Goal: Task Accomplishment & Management: Use online tool/utility

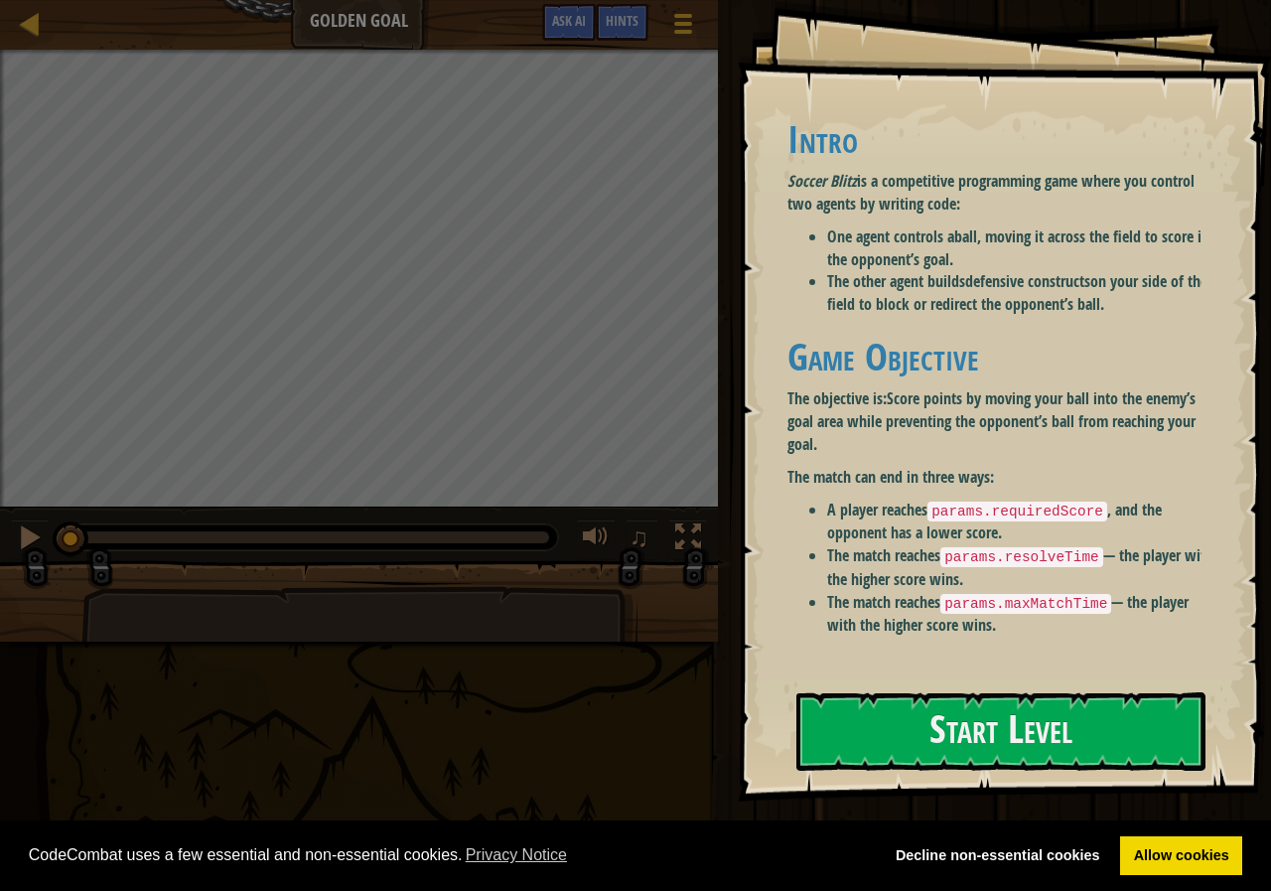
click at [963, 596] on ul "A player reaches params.requiredScore , and the opponent has a lower score. The…" at bounding box center [1002, 567] width 431 height 138
drag, startPoint x: 977, startPoint y: 618, endPoint x: 938, endPoint y: 634, distance: 42.2
drag, startPoint x: 938, startPoint y: 634, endPoint x: 933, endPoint y: 677, distance: 43.0
click at [933, 676] on div "Goals Intro Soccer Blitz is a competitive programming game where you control tw…" at bounding box center [1004, 400] width 533 height 801
drag, startPoint x: 922, startPoint y: 686, endPoint x: 909, endPoint y: 695, distance: 15.7
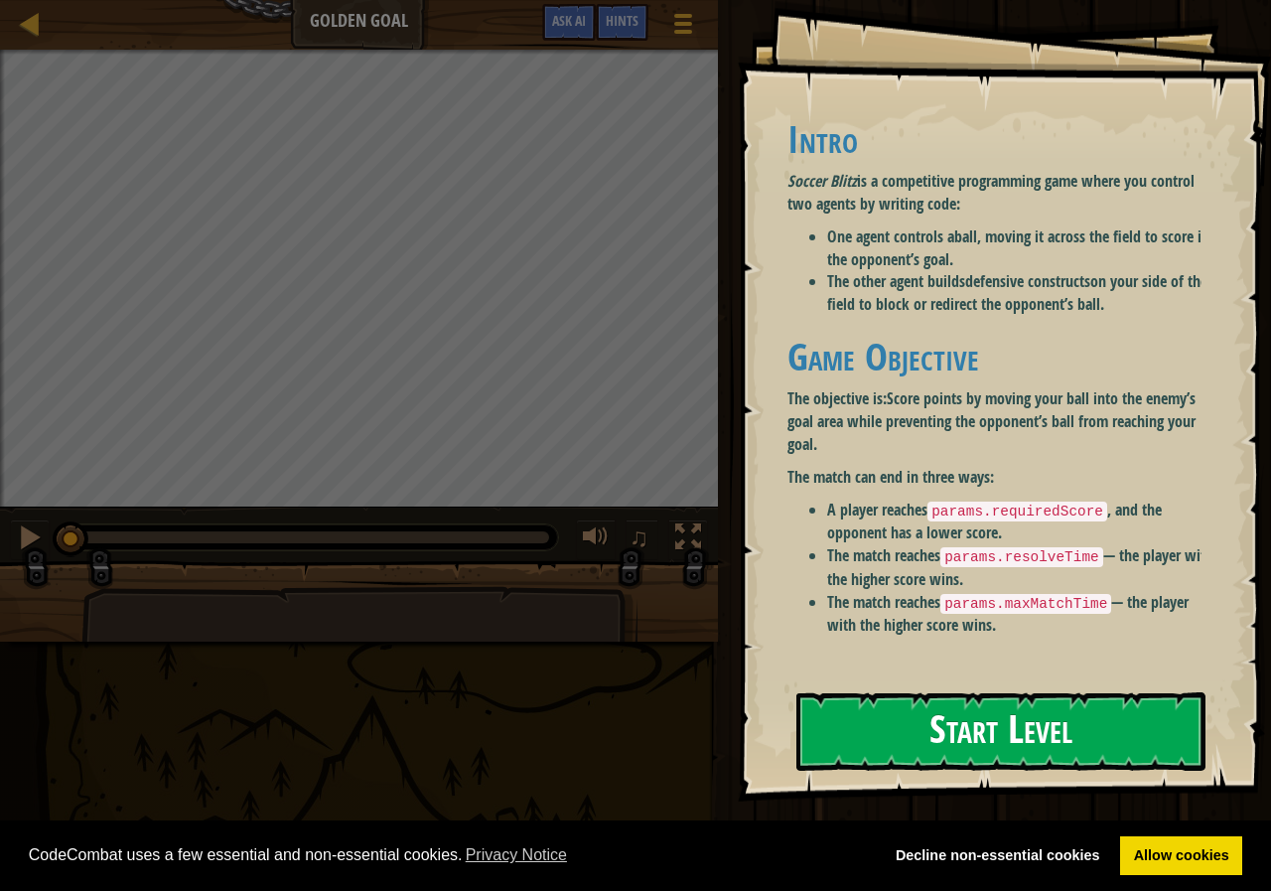
click at [909, 695] on div "Goals Intro Soccer Blitz is a competitive programming game where you control tw…" at bounding box center [1004, 400] width 533 height 801
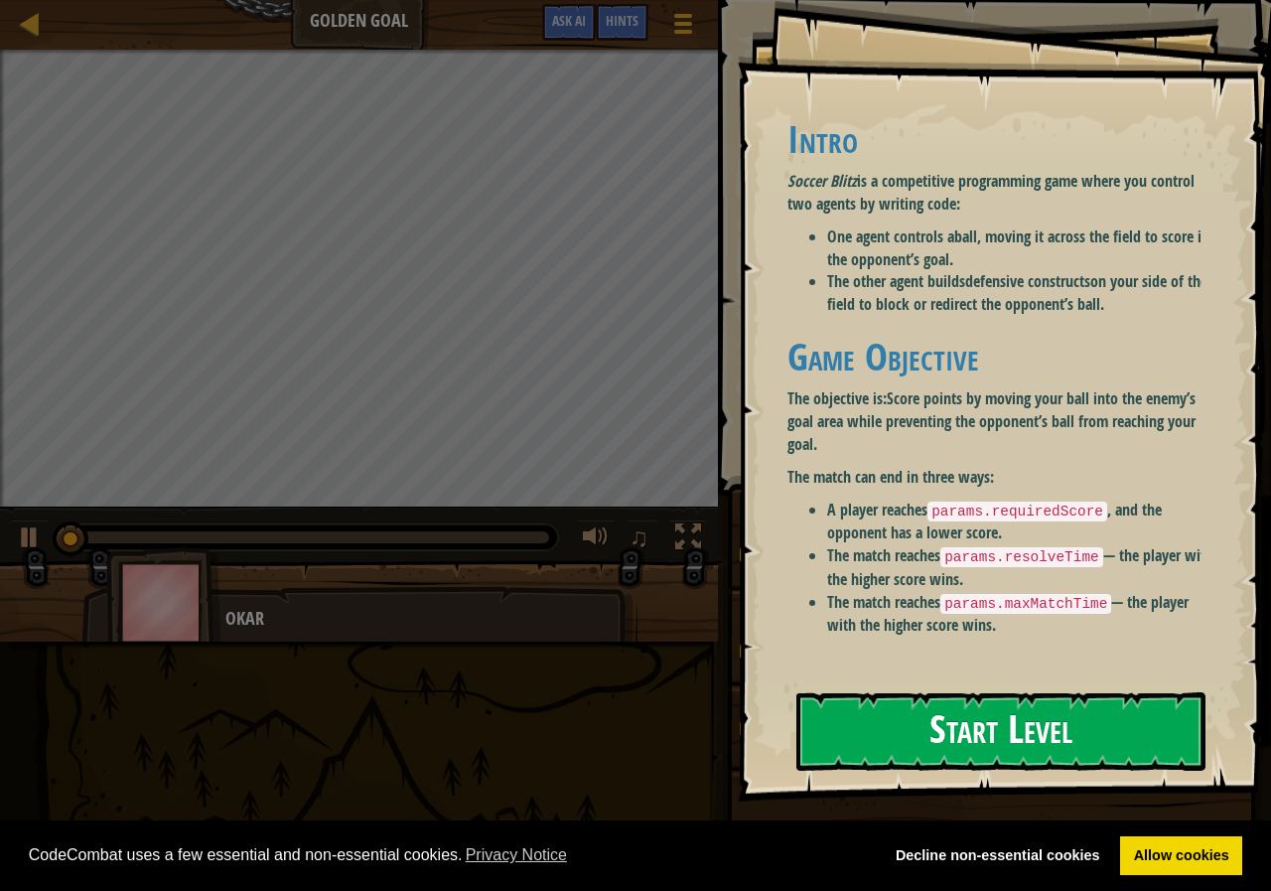
drag, startPoint x: 902, startPoint y: 699, endPoint x: 888, endPoint y: 686, distance: 19.0
click at [897, 696] on button "Start Level" at bounding box center [1000, 731] width 409 height 78
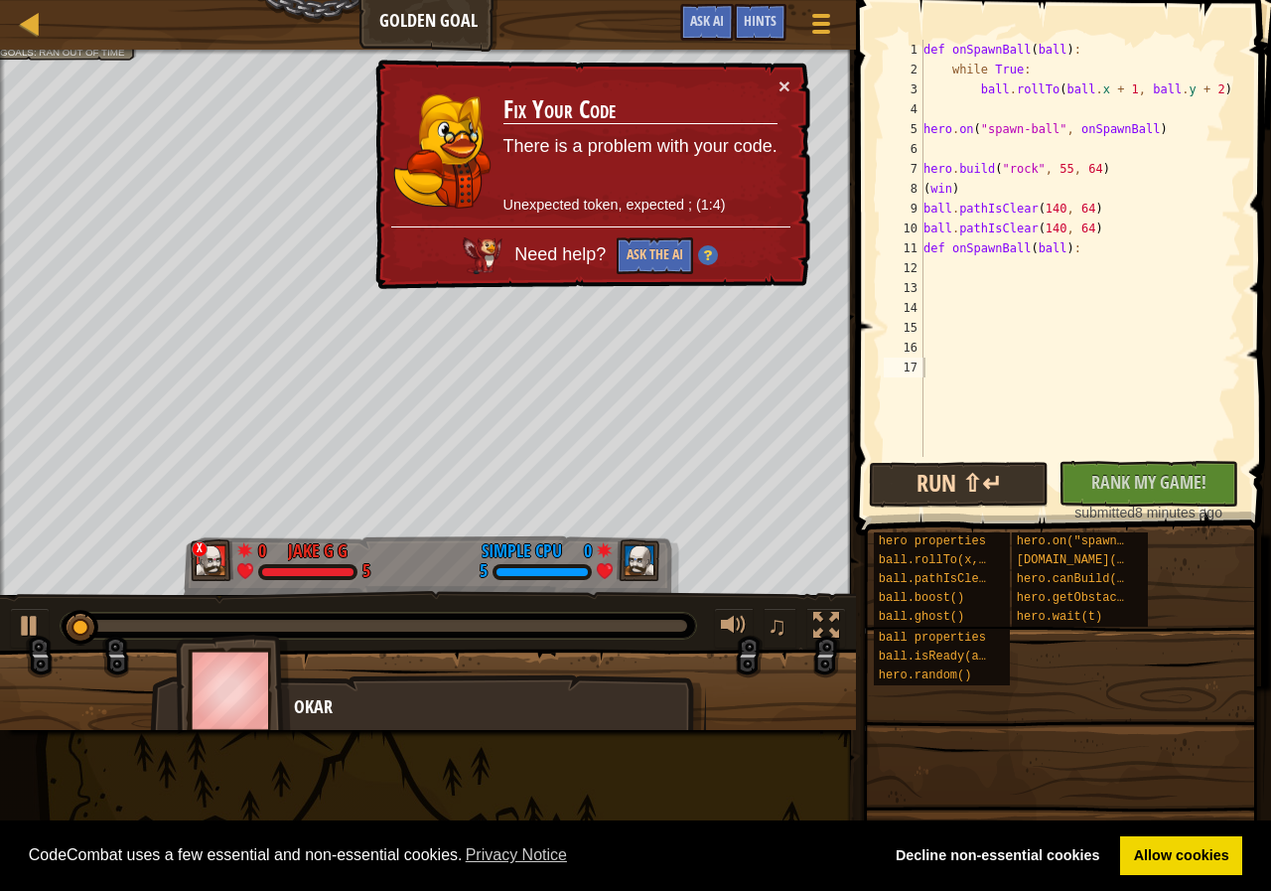
click at [940, 471] on div "Run ⇧↵ No New Code to Rank Rank My Game! Submitting... Submitted for Ranking Fa…" at bounding box center [1058, 492] width 379 height 62
click at [941, 471] on button "Run ⇧↵" at bounding box center [959, 485] width 180 height 46
click at [929, 263] on div "def onSpawnBall ( ball ) : while True : ball . rollTo ( ball . x + 1 , ball . y…" at bounding box center [1080, 268] width 322 height 457
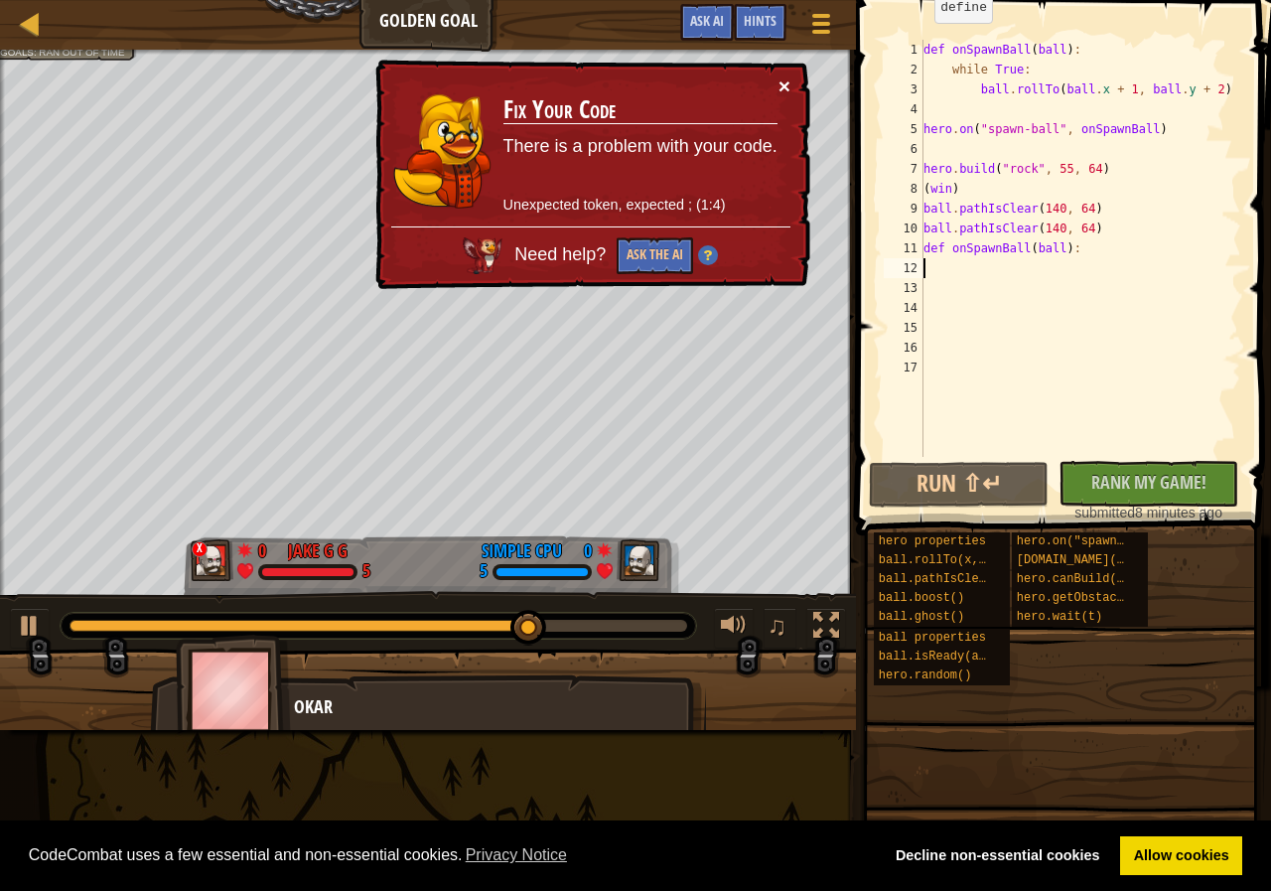
drag, startPoint x: 788, startPoint y: 86, endPoint x: 787, endPoint y: 75, distance: 11.0
click at [787, 75] on button "×" at bounding box center [784, 85] width 12 height 21
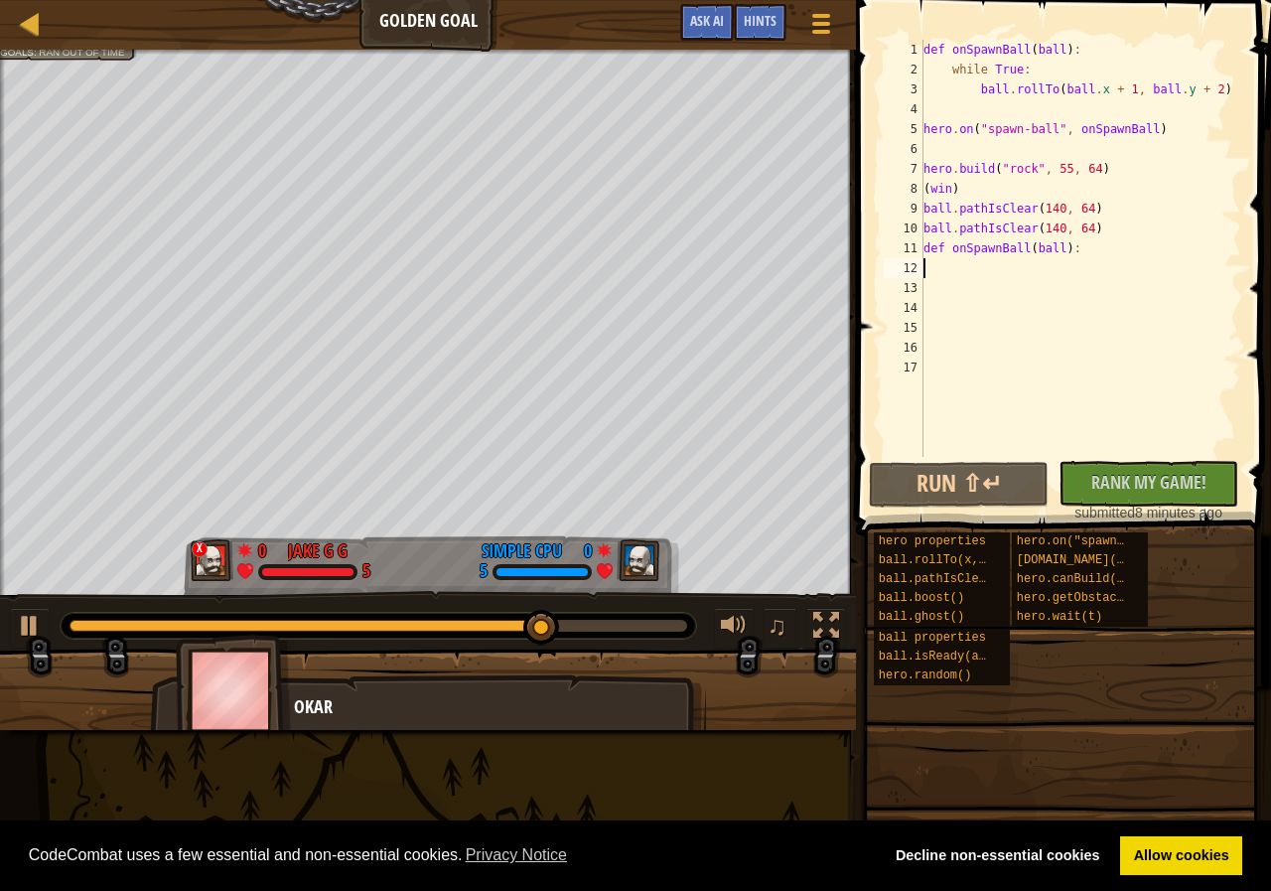
paste textarea "hero.build("rock", 55, 64)"
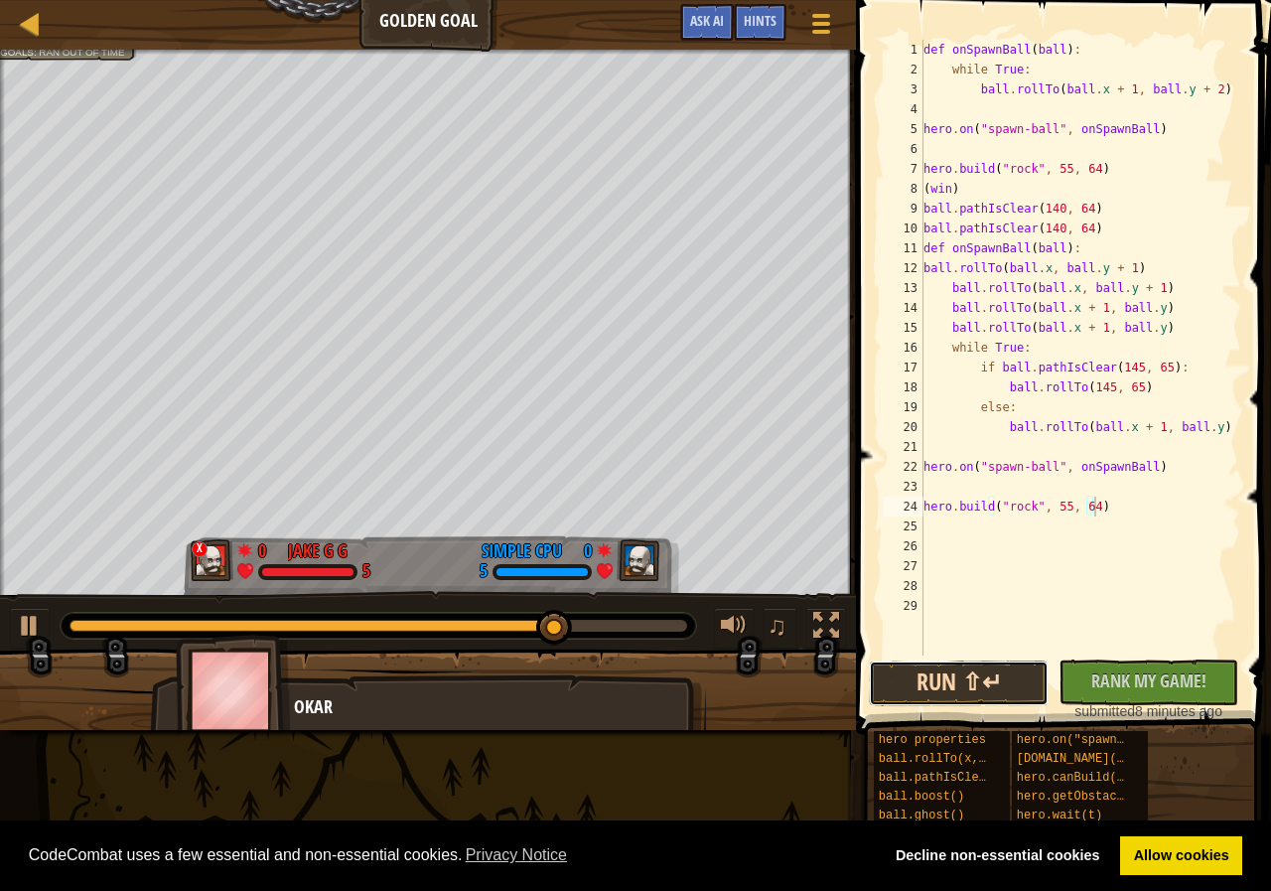
click at [964, 667] on button "Run ⇧↵" at bounding box center [959, 683] width 180 height 46
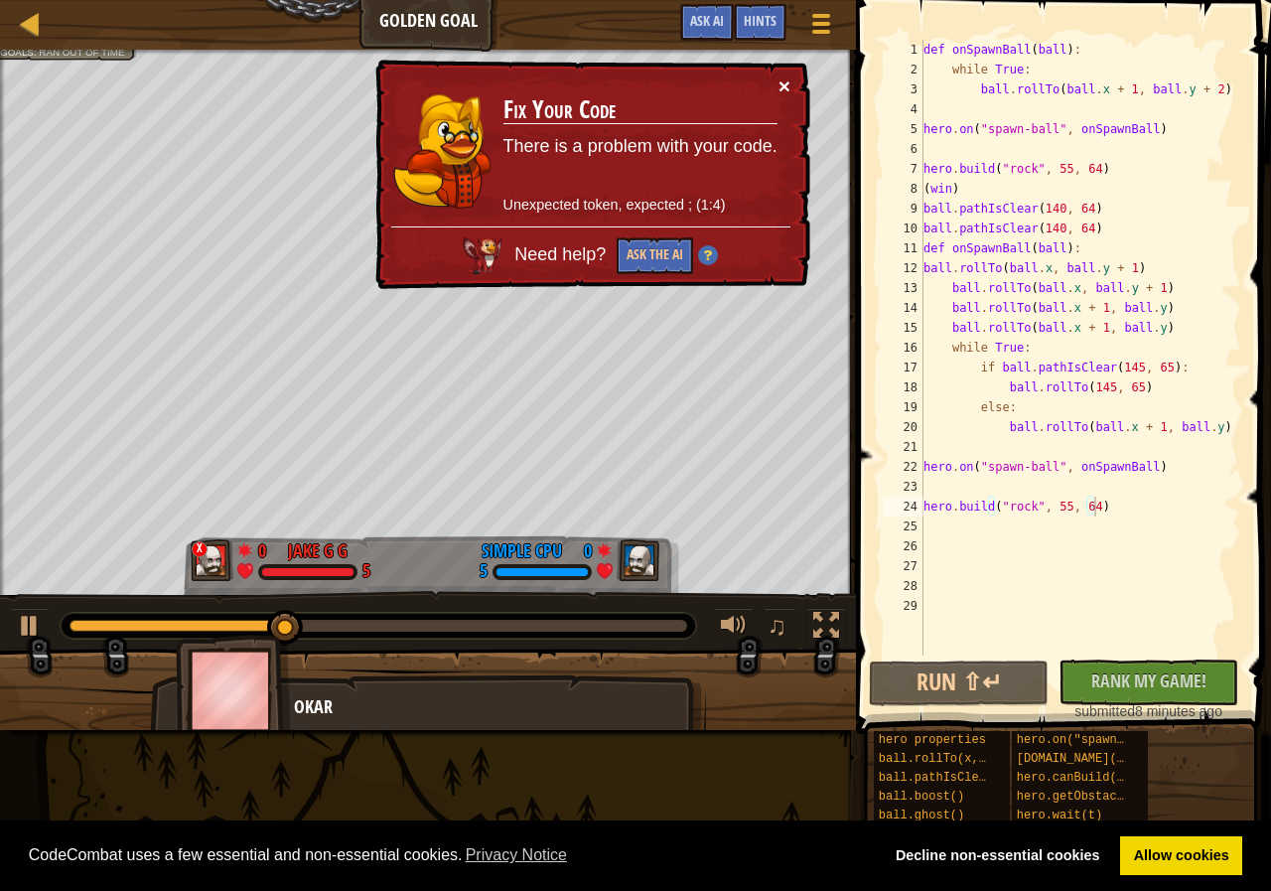
click at [780, 84] on button "×" at bounding box center [784, 85] width 12 height 21
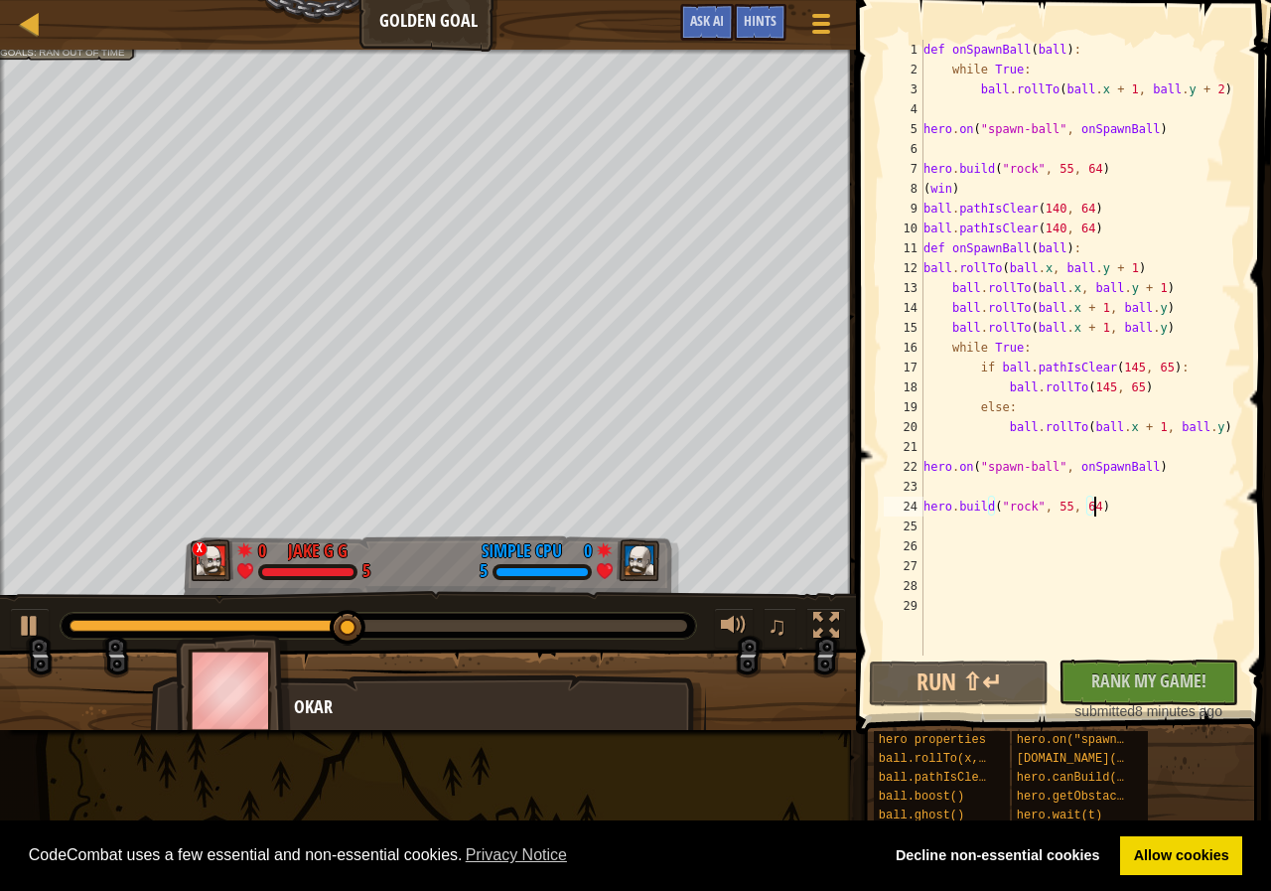
click at [1152, 327] on div "def onSpawnBall ( ball ) : while True : ball . rollTo ( ball . x + 1 , ball . y…" at bounding box center [1080, 367] width 322 height 655
click at [1101, 508] on div "def onSpawnBall ( ball ) : while True : ball . rollTo ( ball . x + 1 , ball . y…" at bounding box center [1080, 367] width 322 height 655
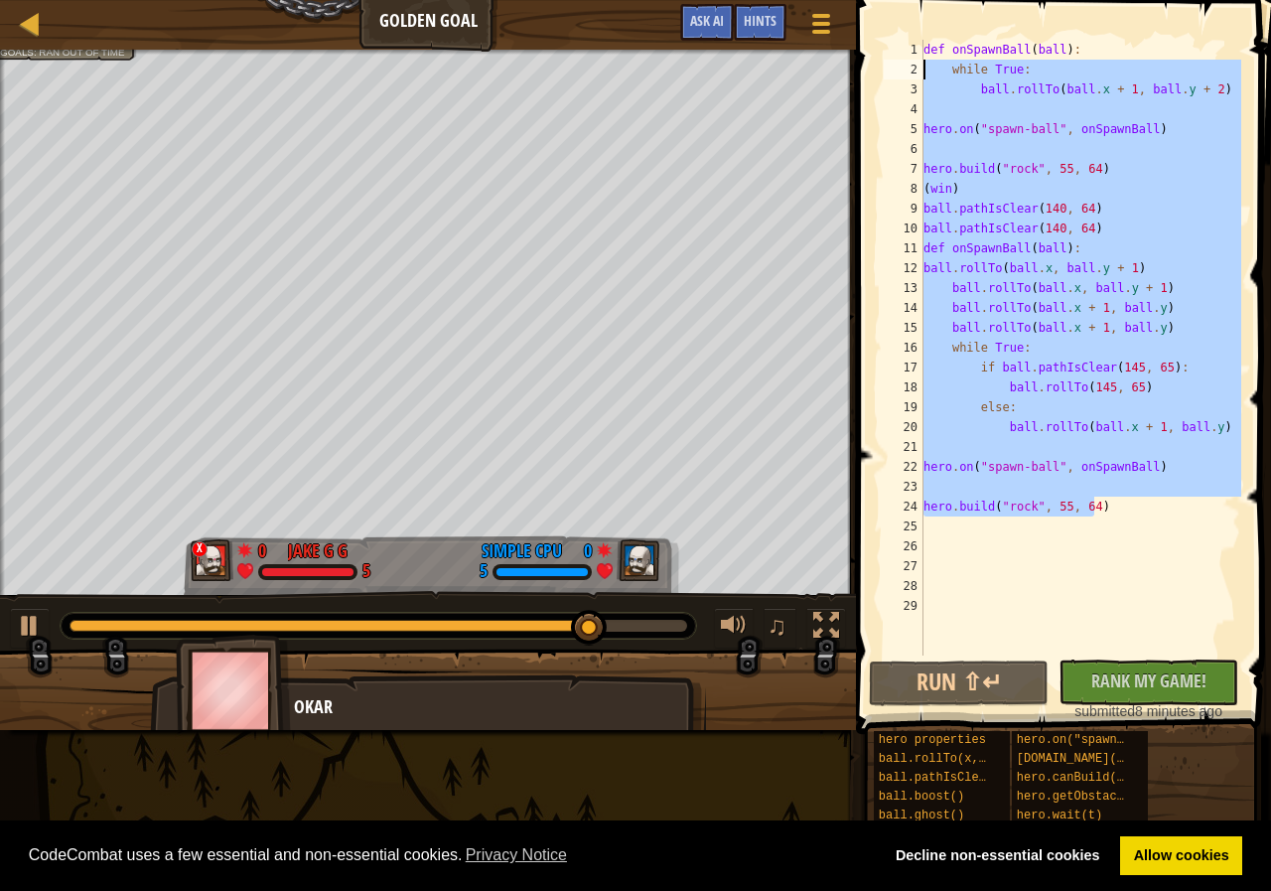
drag, startPoint x: 1090, startPoint y: 508, endPoint x: 924, endPoint y: 66, distance: 472.8
click at [924, 66] on div "def onSpawnBall ( ball ) : while True : ball . rollTo ( ball . x + 1 , ball . y…" at bounding box center [1080, 367] width 322 height 655
click at [926, 66] on div "def onSpawnBall ( ball ) : while True : ball . rollTo ( ball . x + 1 , ball . y…" at bounding box center [1080, 348] width 322 height 616
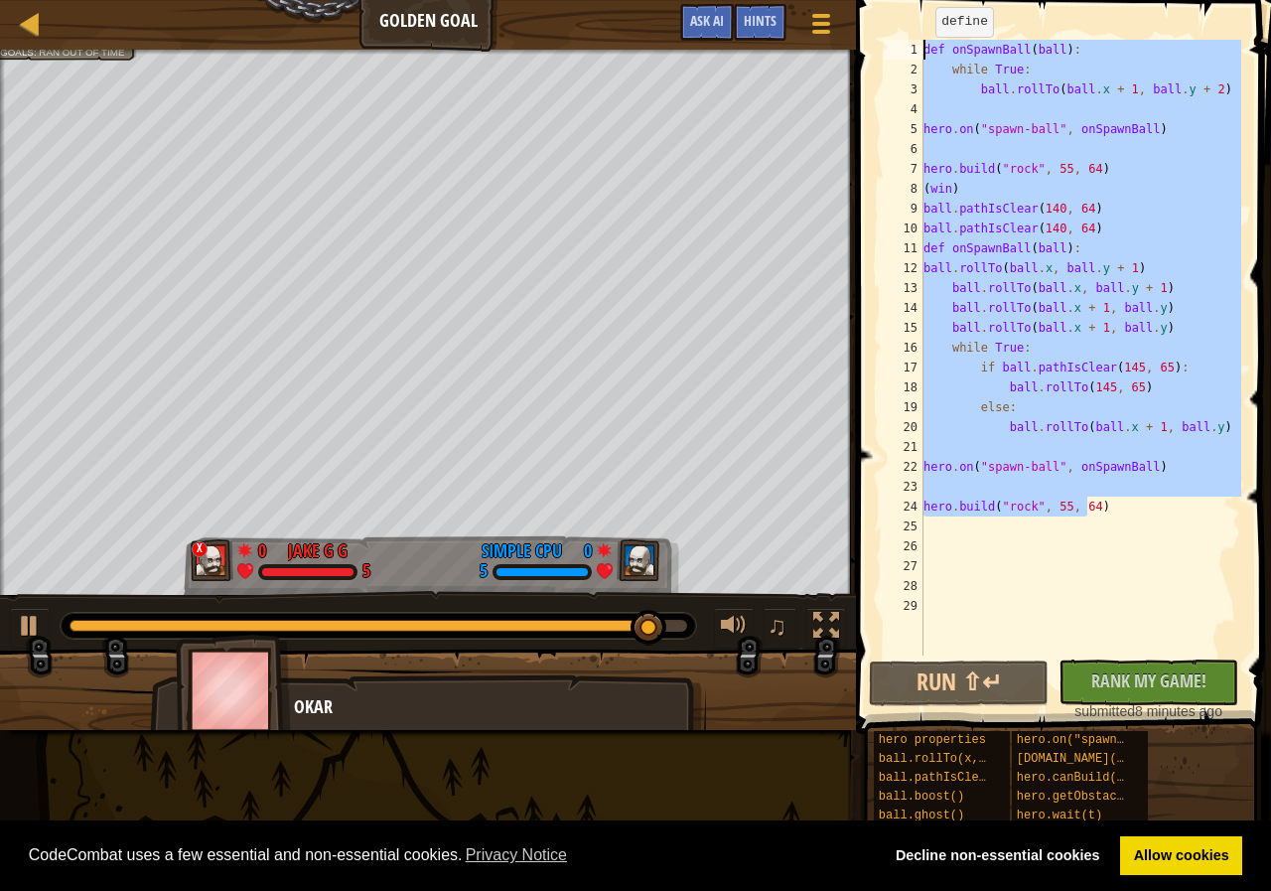
drag, startPoint x: 1078, startPoint y: 502, endPoint x: 910, endPoint y: 43, distance: 489.4
click at [910, 43] on div "while True: 1 2 3 4 5 6 7 8 9 10 11 12 13 14 15 16 17 18 19 20 21 22 23 24 25 2…" at bounding box center [1060, 348] width 361 height 616
type textarea ")"
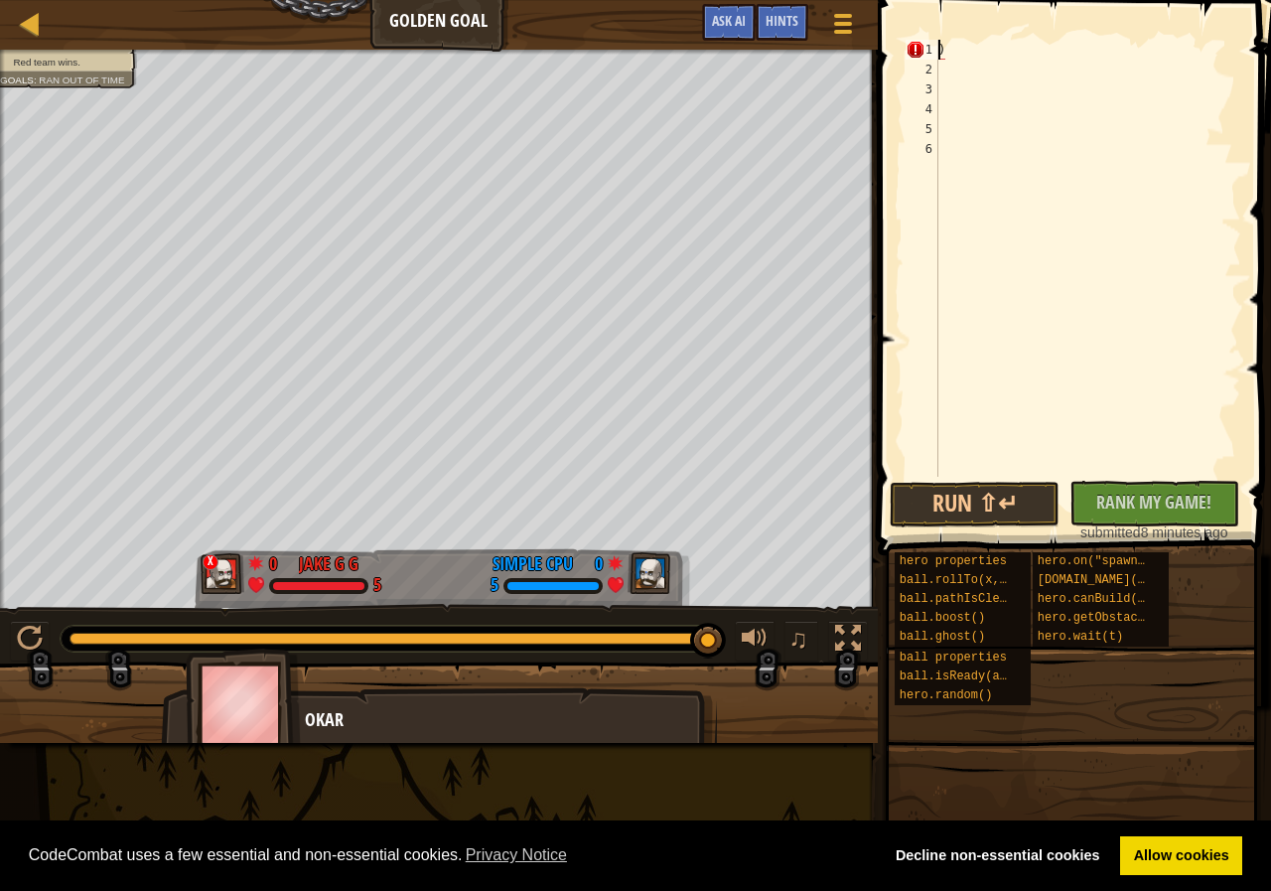
click at [958, 57] on div ")" at bounding box center [1087, 278] width 307 height 477
paste textarea "hero.build("rock", 55, 64"
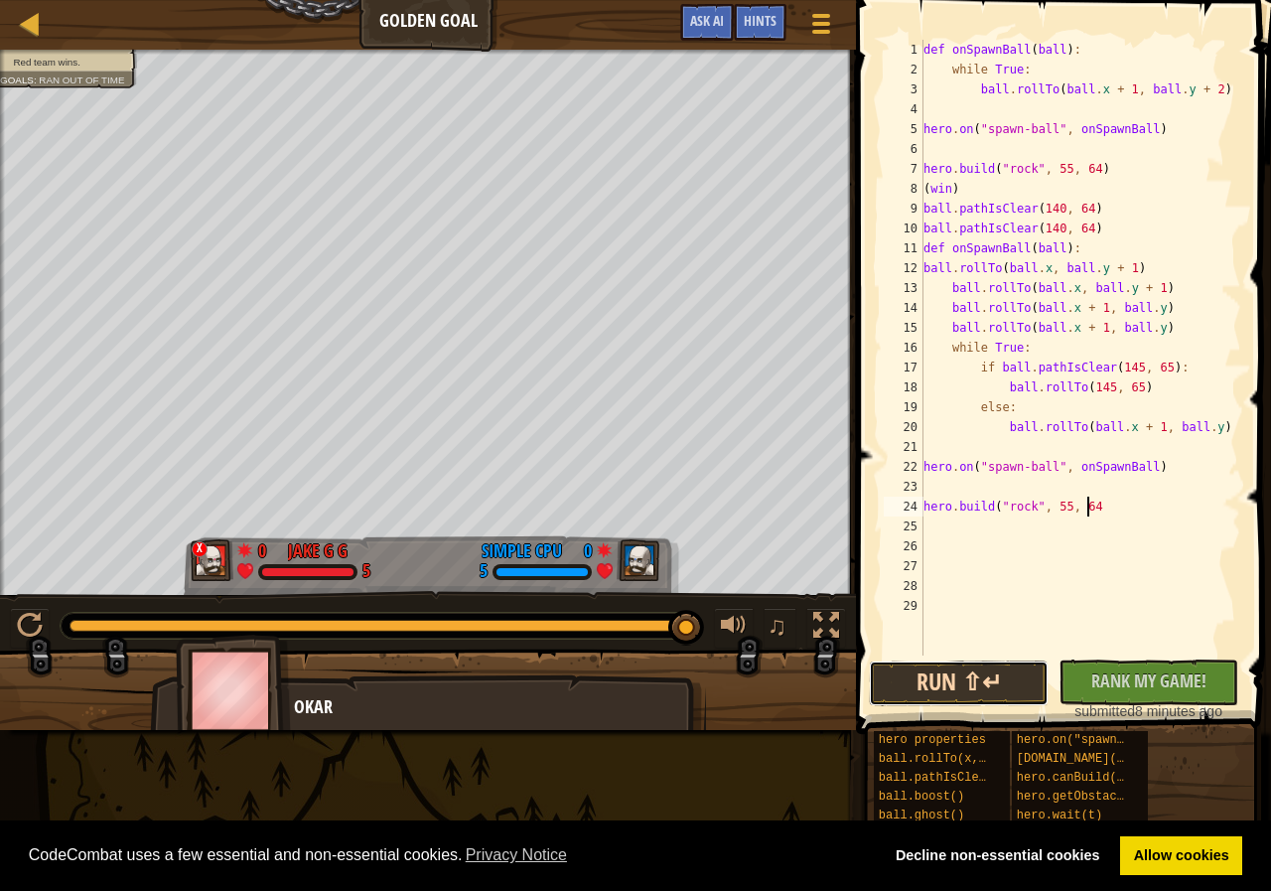
click at [998, 688] on button "Run ⇧↵" at bounding box center [959, 683] width 180 height 46
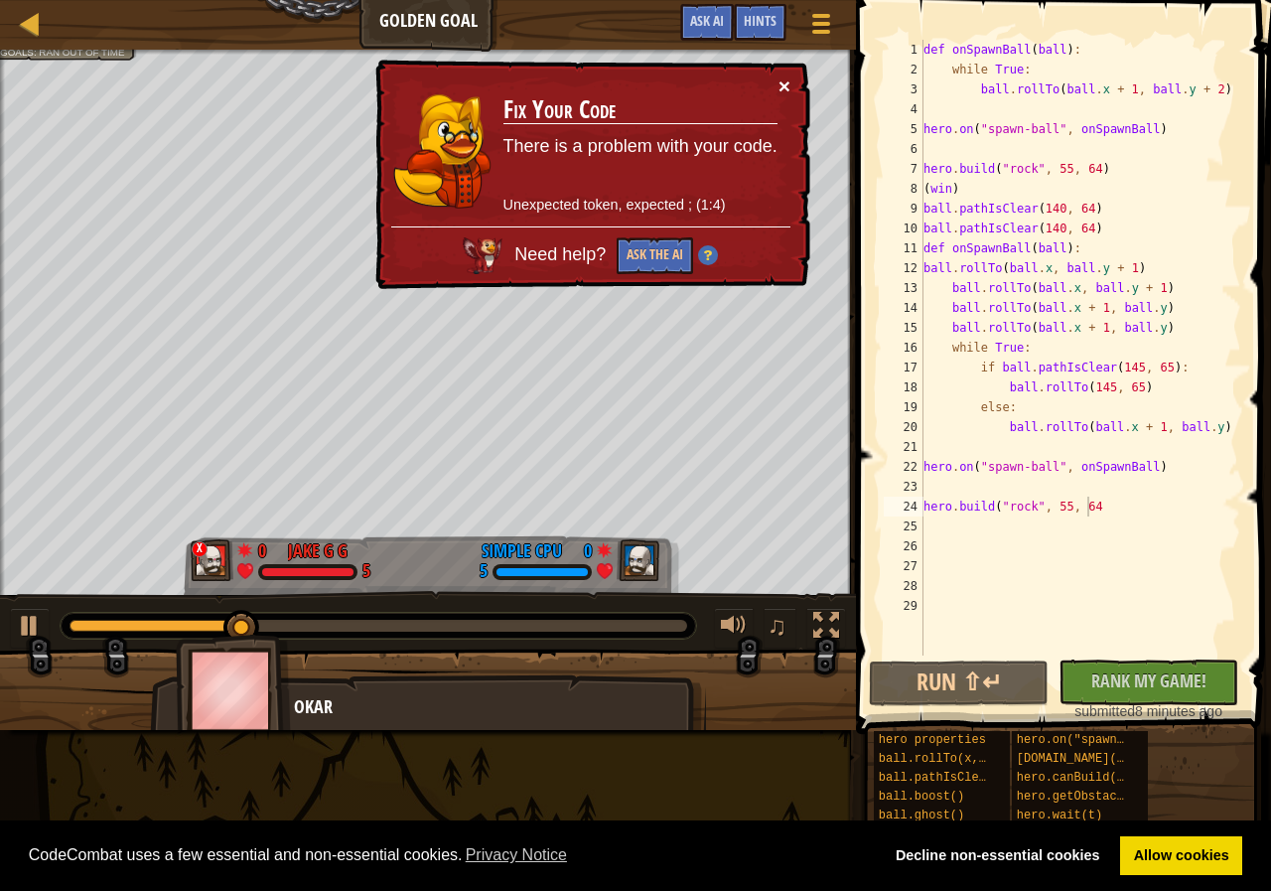
click at [778, 84] on button "×" at bounding box center [784, 85] width 12 height 21
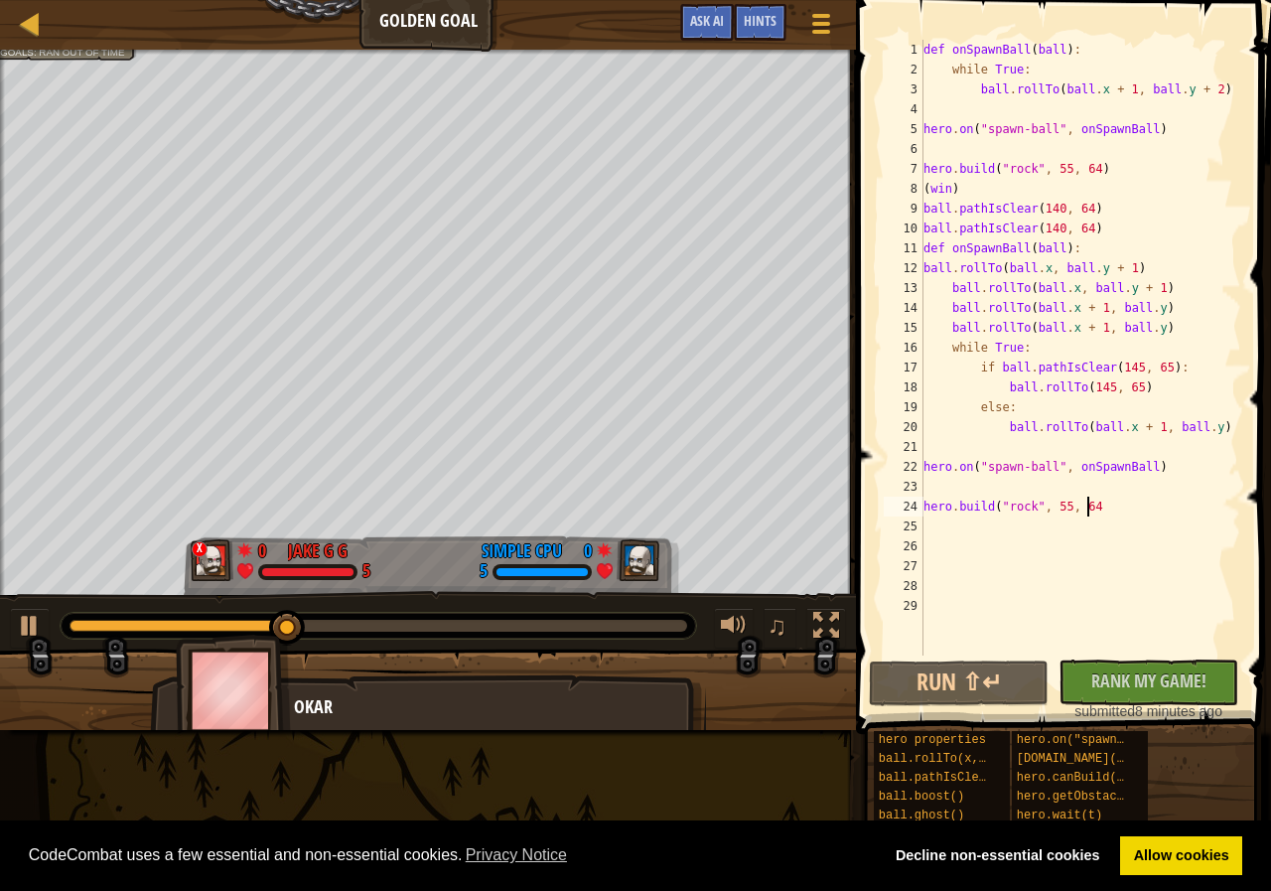
click at [1090, 497] on div "def onSpawnBall ( ball ) : while True : ball . rollTo ( ball . x + 1 , ball . y…" at bounding box center [1080, 367] width 322 height 655
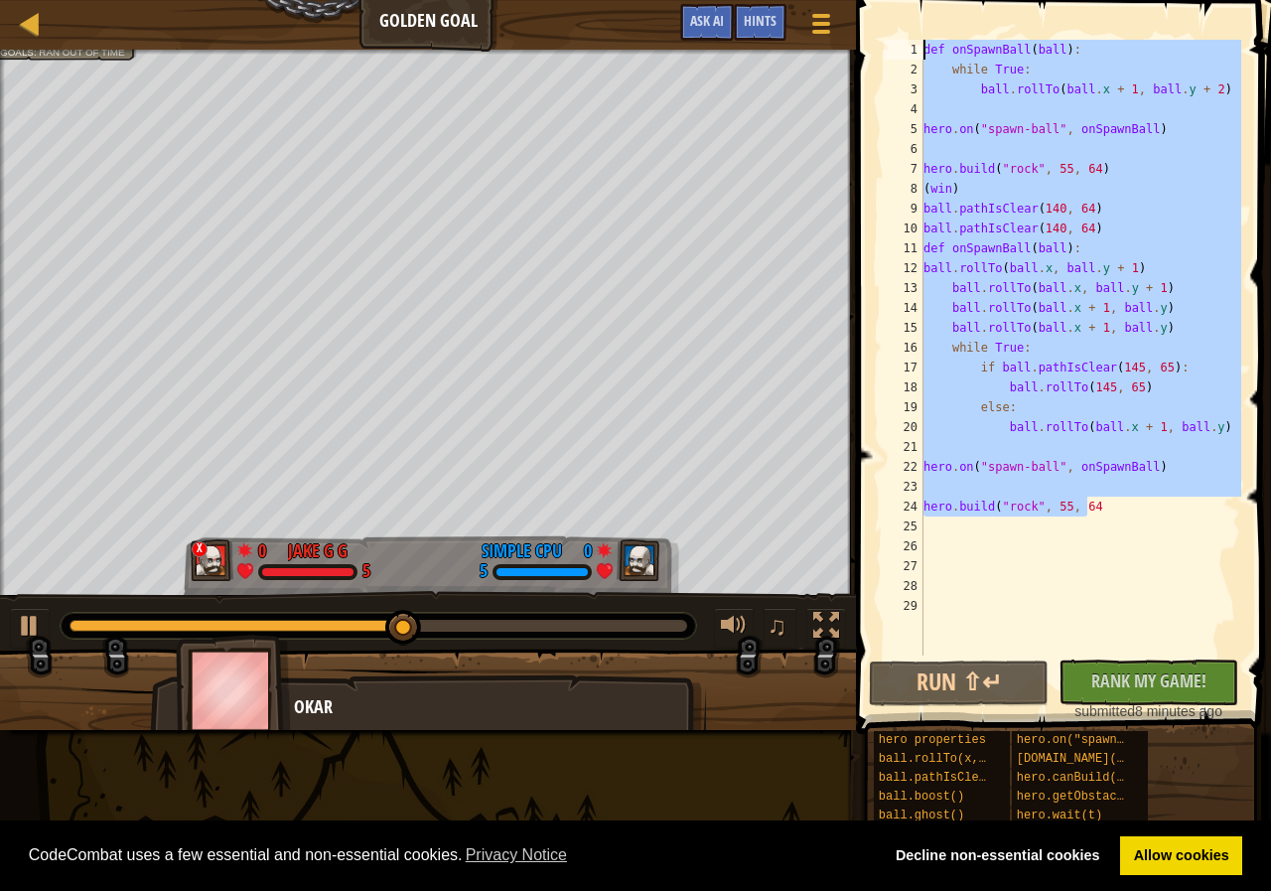
drag, startPoint x: 1090, startPoint y: 498, endPoint x: 882, endPoint y: 23, distance: 519.3
click at [882, 23] on div "hero.build("rock", 55, 64 1 2 3 4 5 6 7 8 9 10 11 12 13 14 15 16 17 18 19 20 21…" at bounding box center [1060, 406] width 421 height 792
type textarea "def onSpawnBall(ball): while True:"
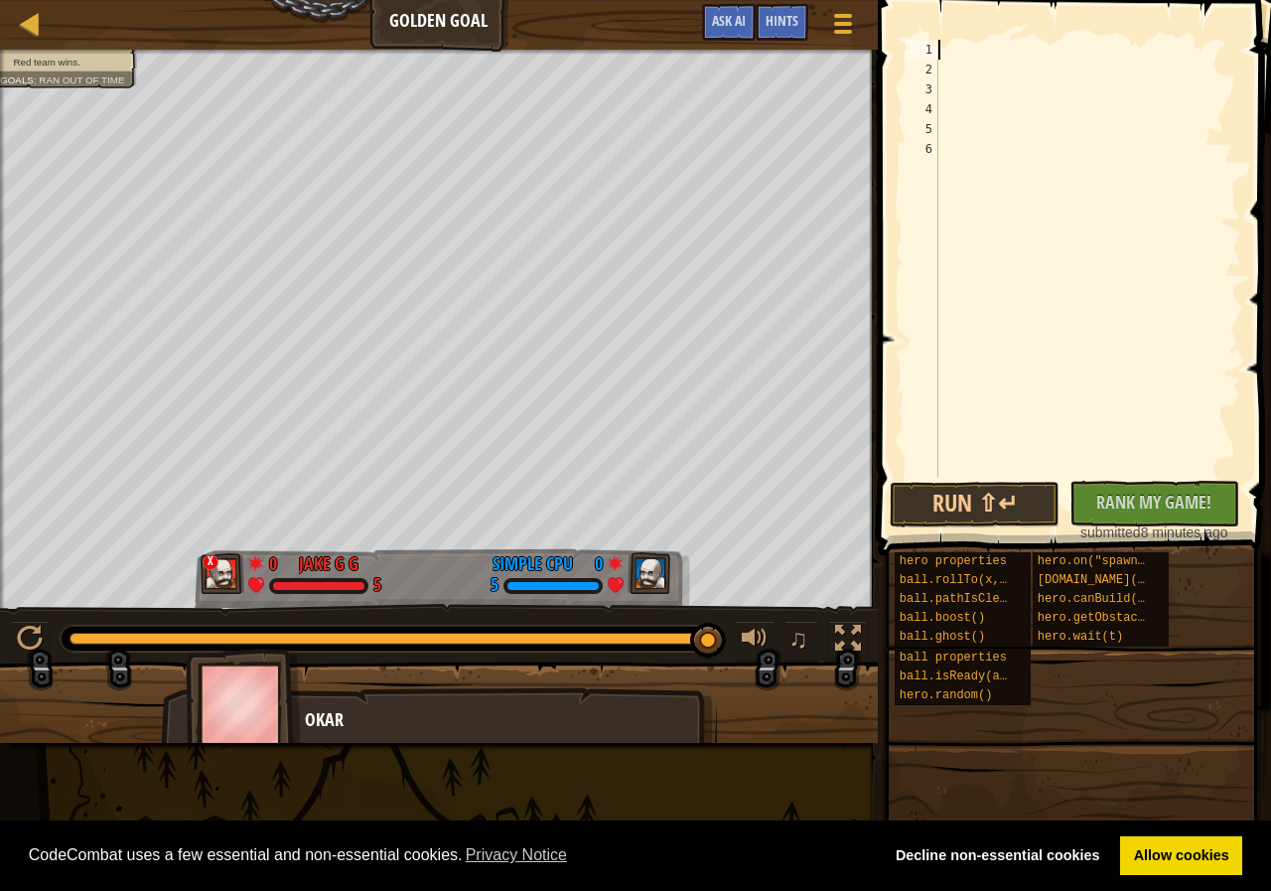
click at [982, 62] on div at bounding box center [1087, 278] width 307 height 477
click at [956, 50] on div at bounding box center [1087, 278] width 307 height 477
paste textarea "hero.build("rock", 55, 64)"
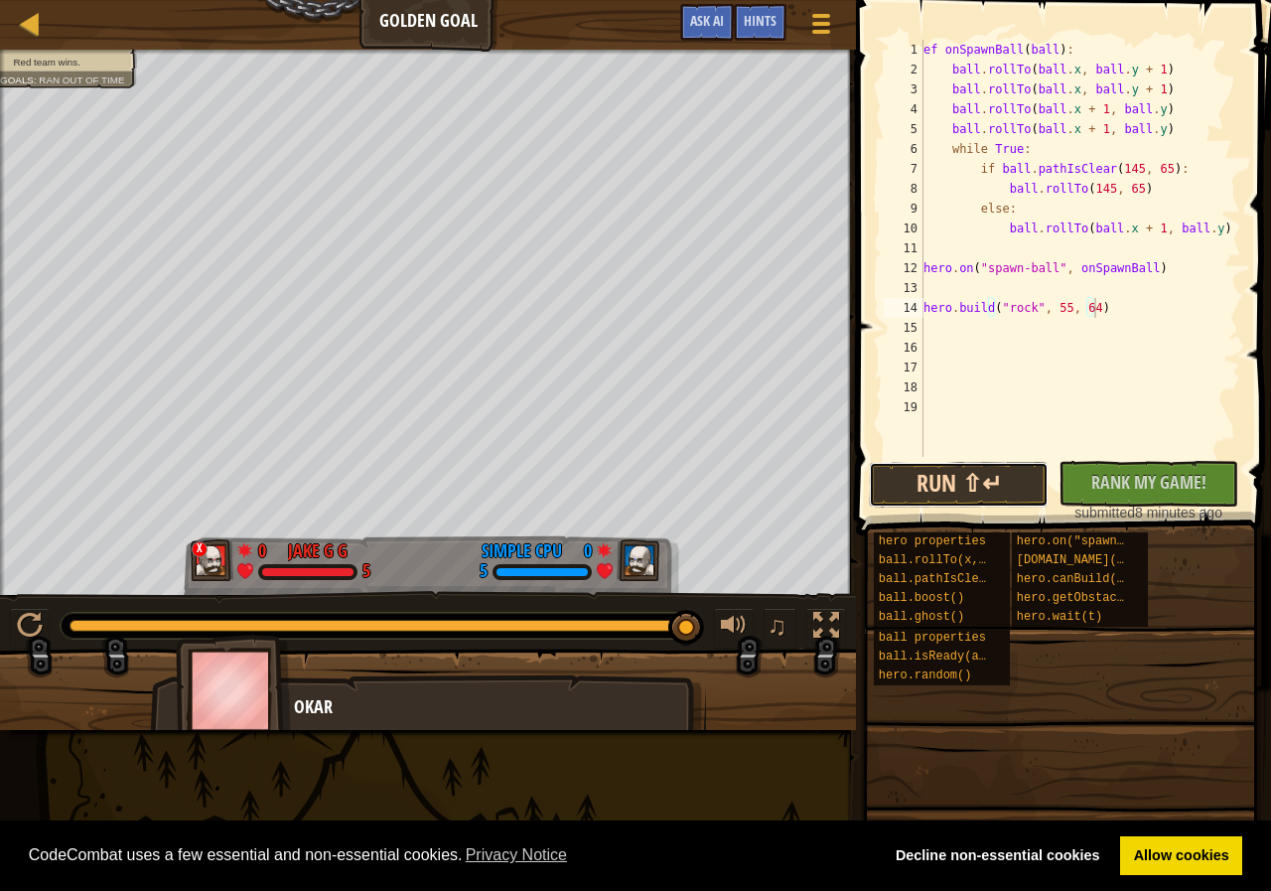
click at [964, 489] on button "Run ⇧↵" at bounding box center [959, 485] width 180 height 46
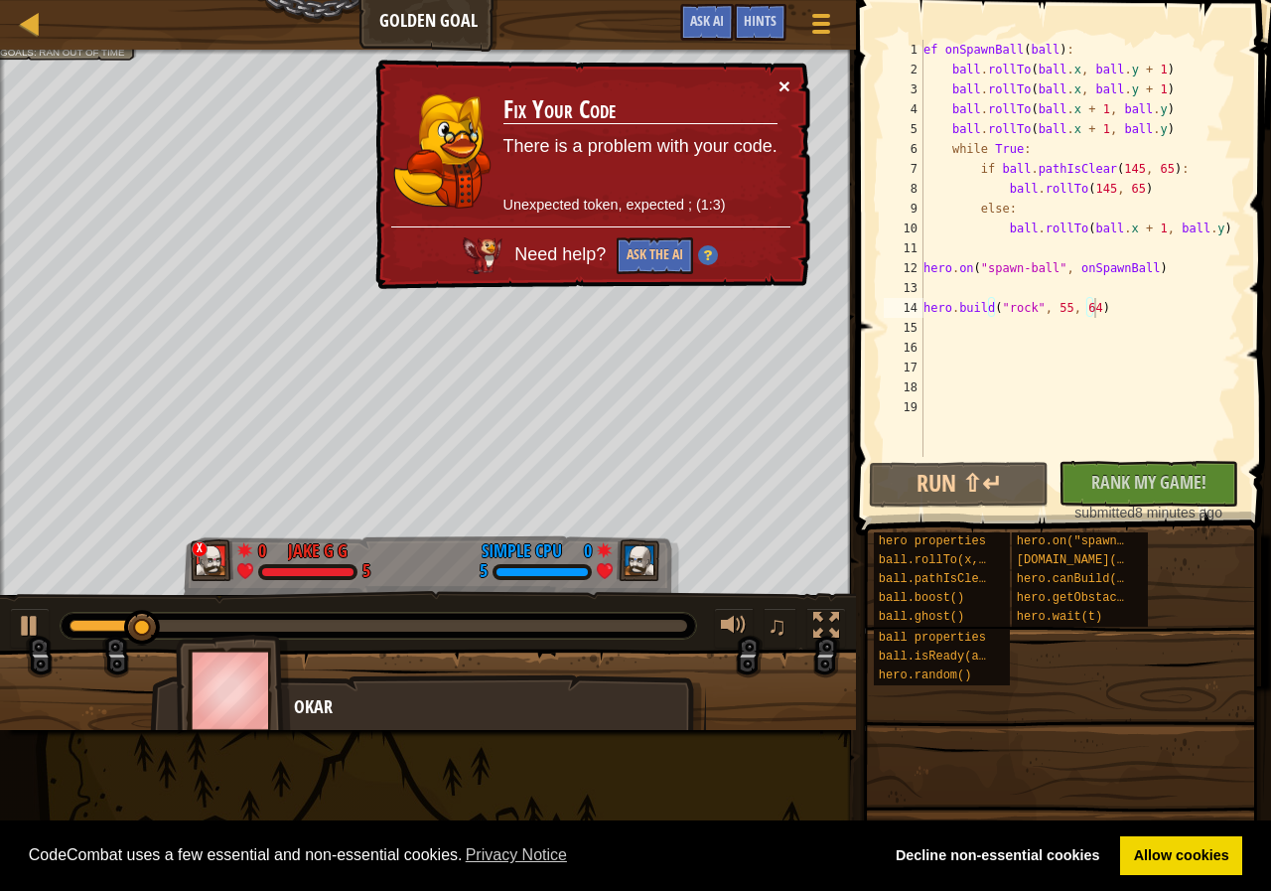
click at [784, 82] on button "×" at bounding box center [784, 85] width 12 height 21
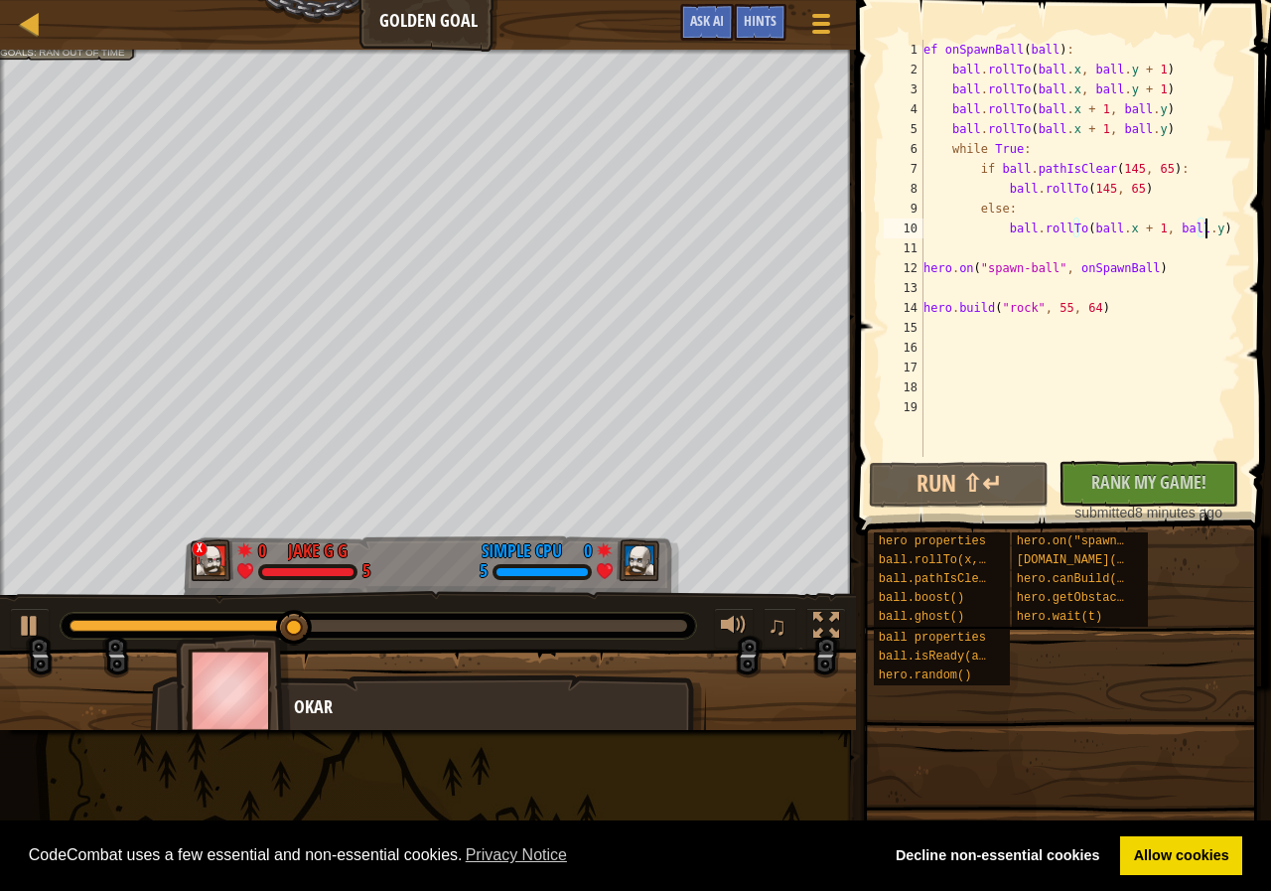
click at [1206, 224] on div "ef onSpawnBall ( ball ) : ball . rollTo ( ball . x , ball . y + 1 ) ball . roll…" at bounding box center [1080, 268] width 322 height 457
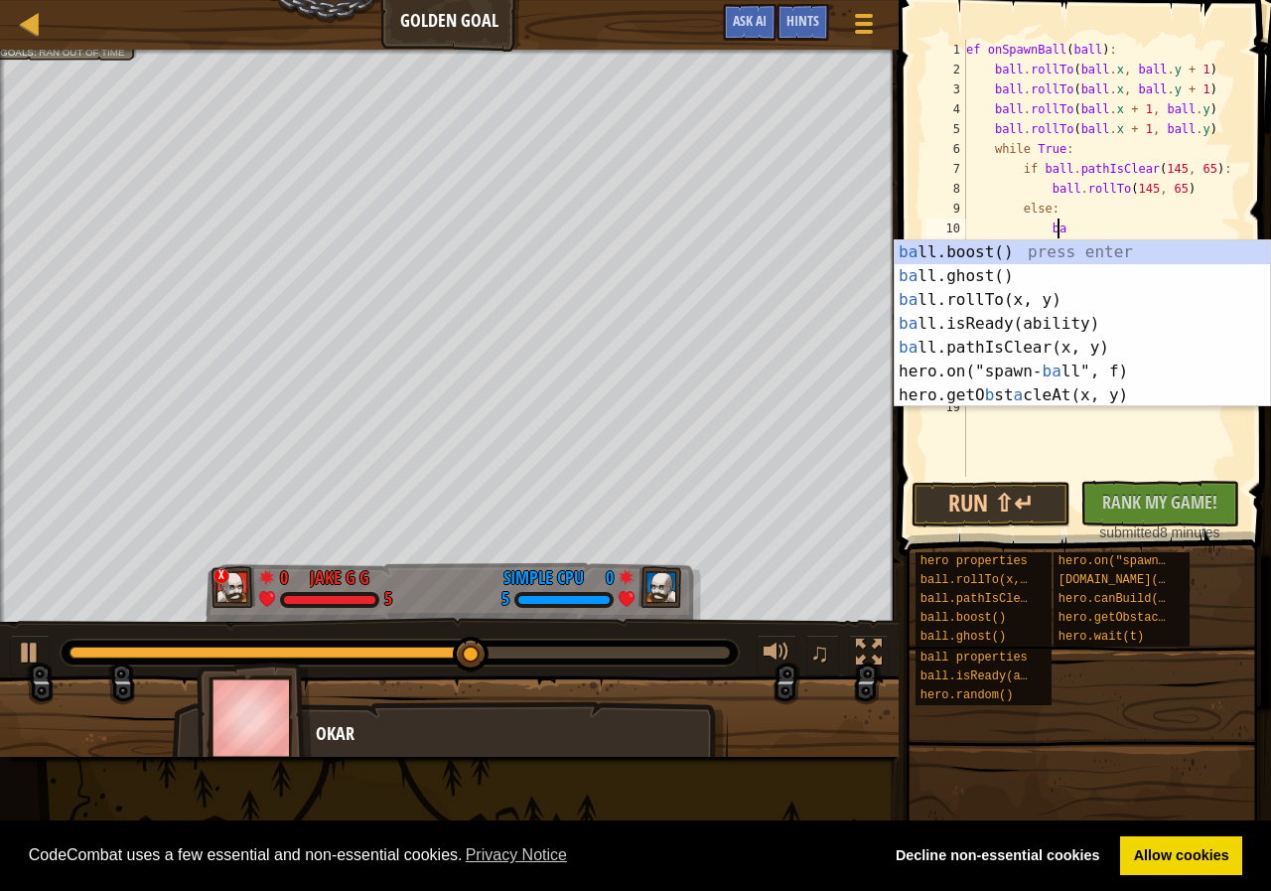
type textarea "b"
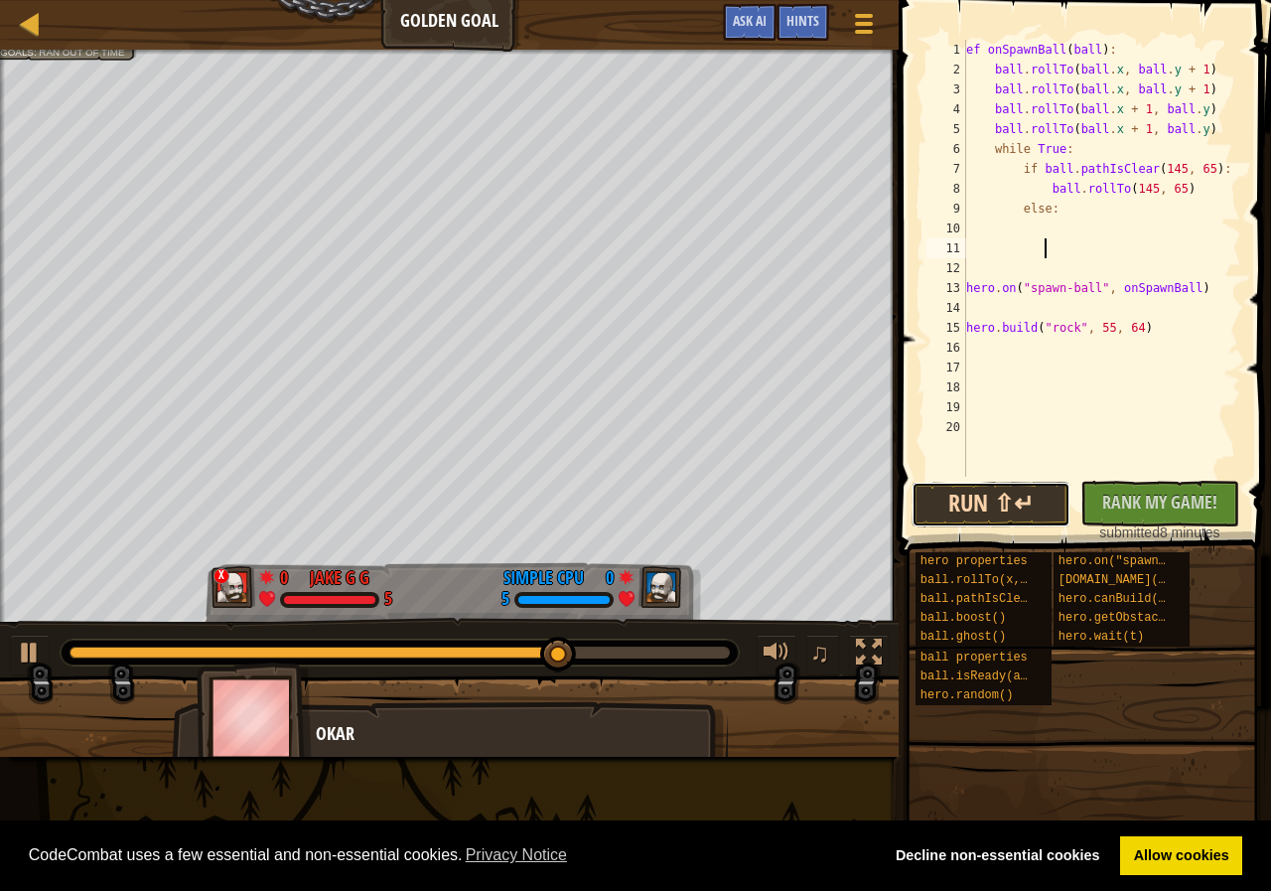
click at [992, 490] on button "Run ⇧↵" at bounding box center [990, 505] width 159 height 46
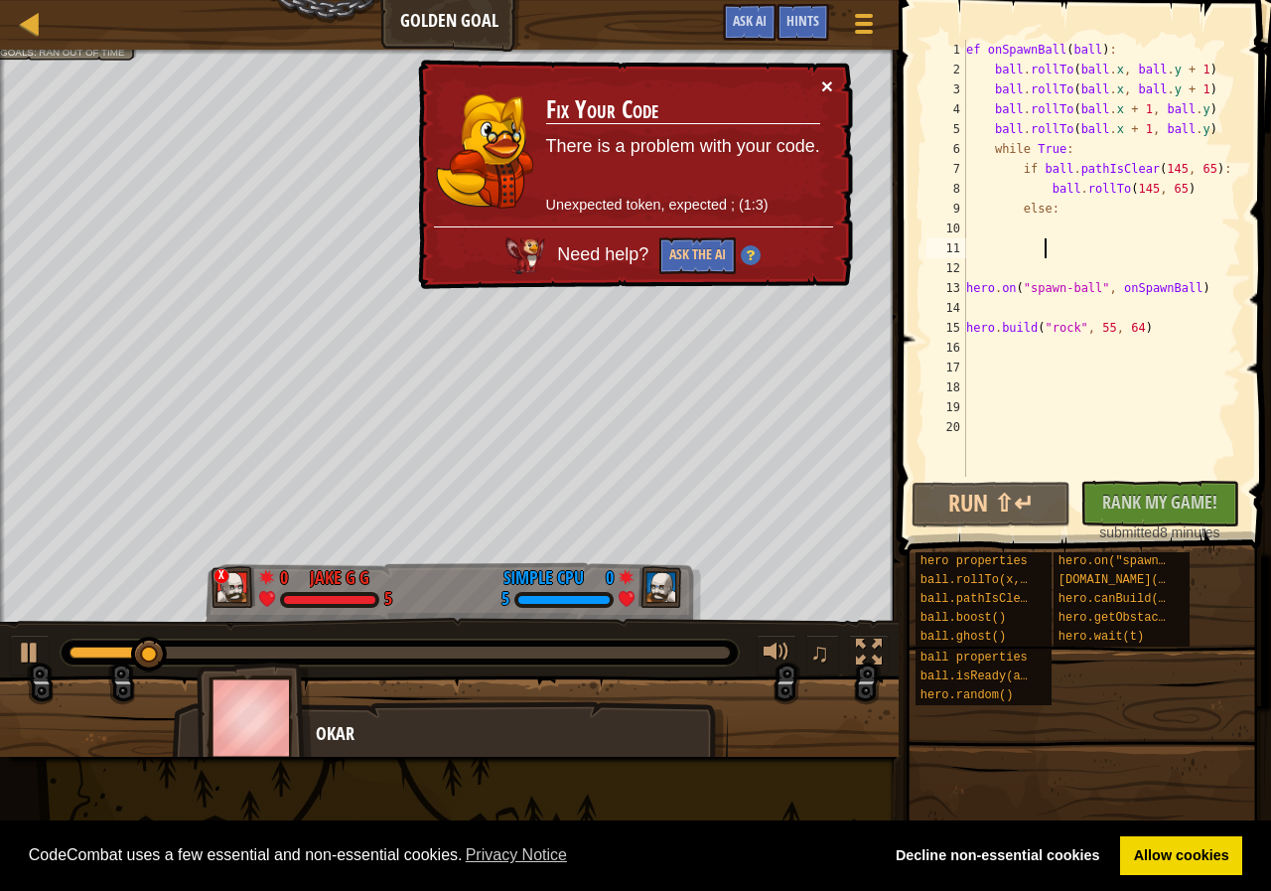
click at [821, 85] on button "×" at bounding box center [827, 85] width 12 height 21
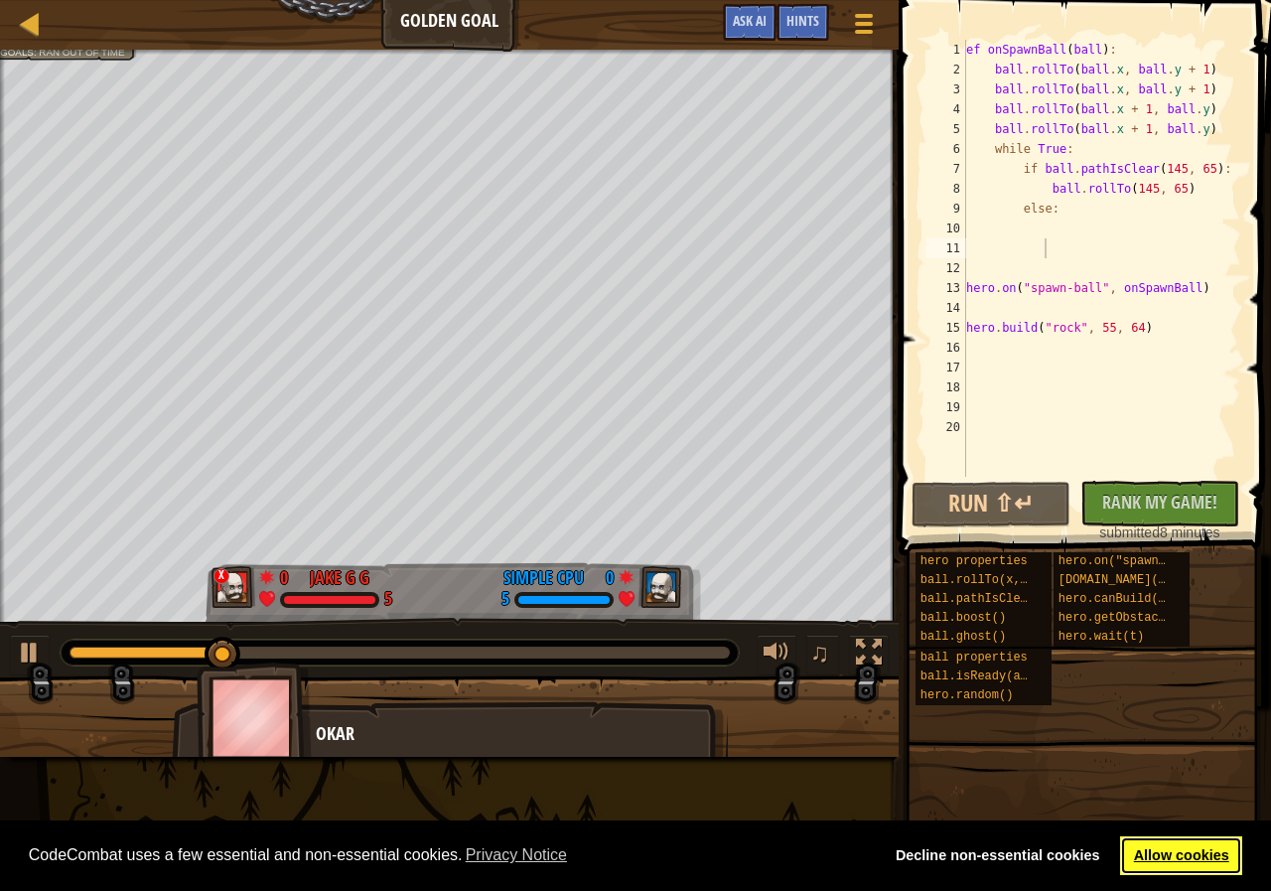
click at [1191, 867] on link "Allow cookies" at bounding box center [1181, 856] width 122 height 40
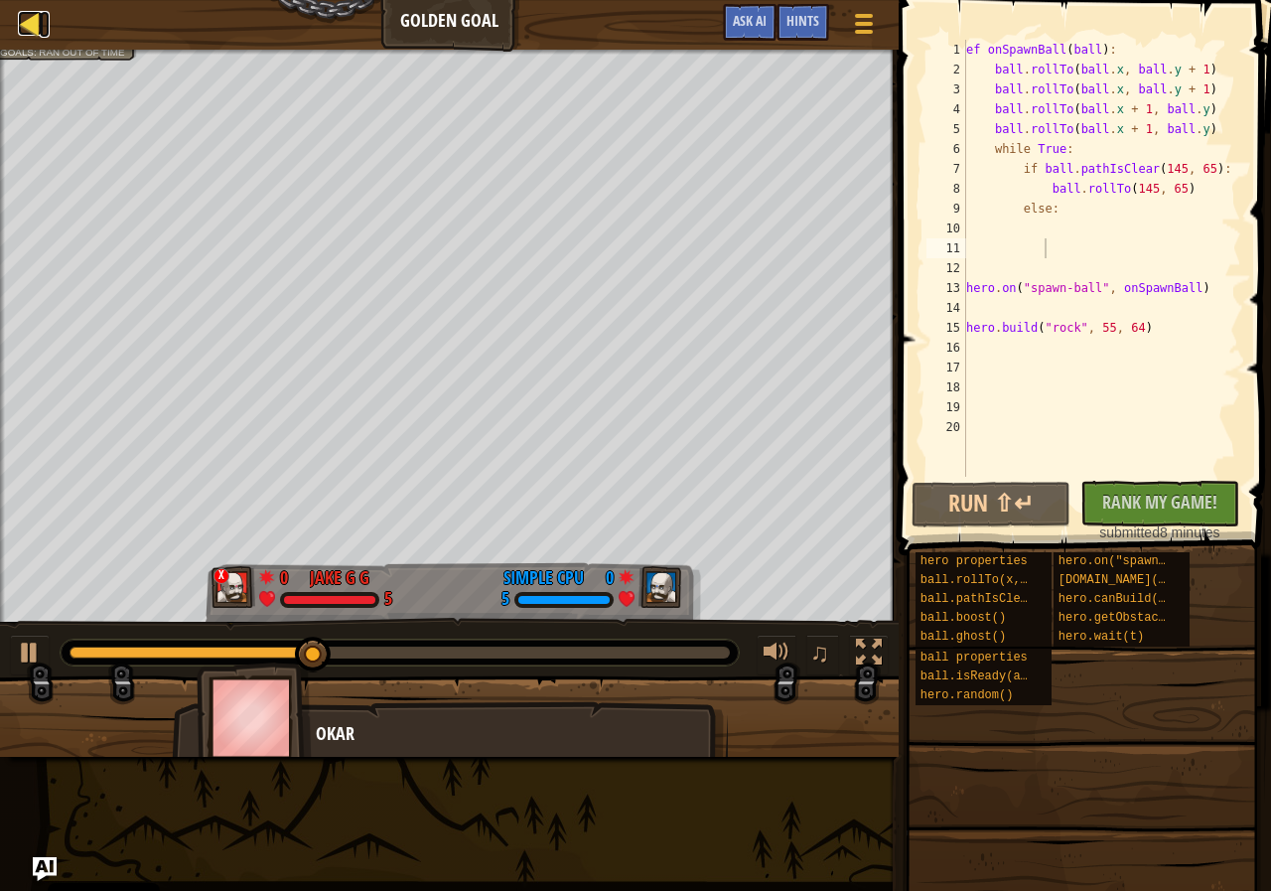
click at [30, 26] on div at bounding box center [30, 23] width 25 height 25
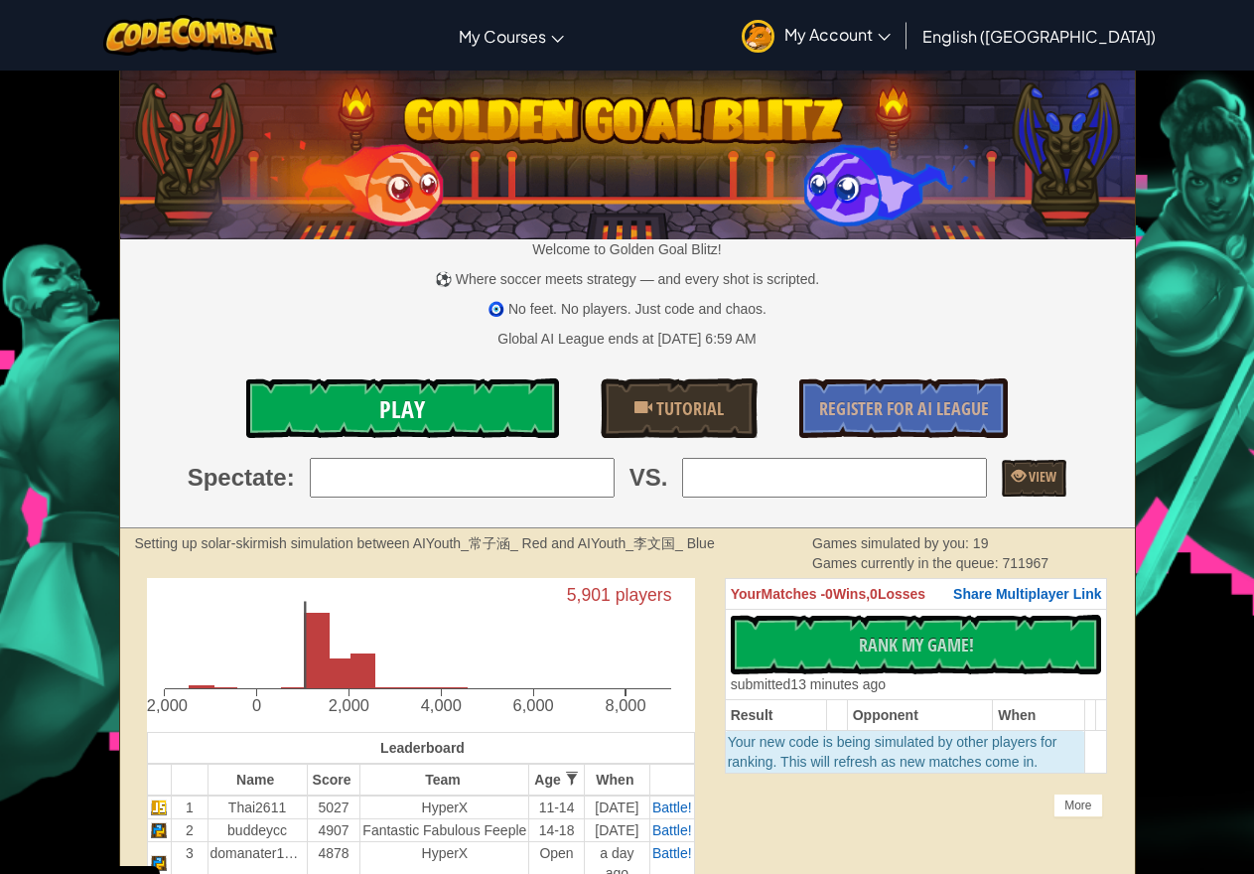
click at [418, 394] on span "Play" at bounding box center [402, 409] width 46 height 32
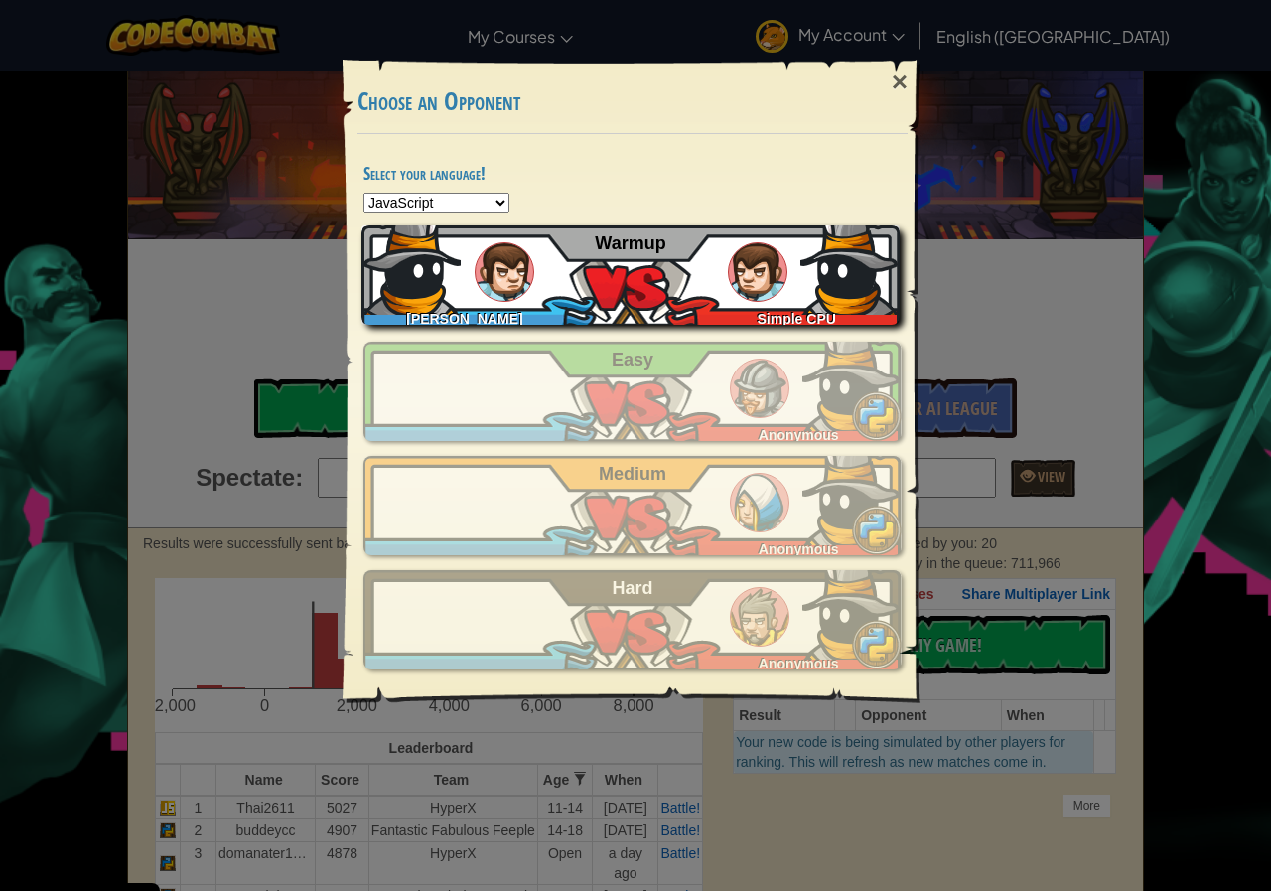
click at [715, 276] on div "Jake gG Simple CPU Warmup" at bounding box center [630, 274] width 538 height 99
